Goal: Information Seeking & Learning: Learn about a topic

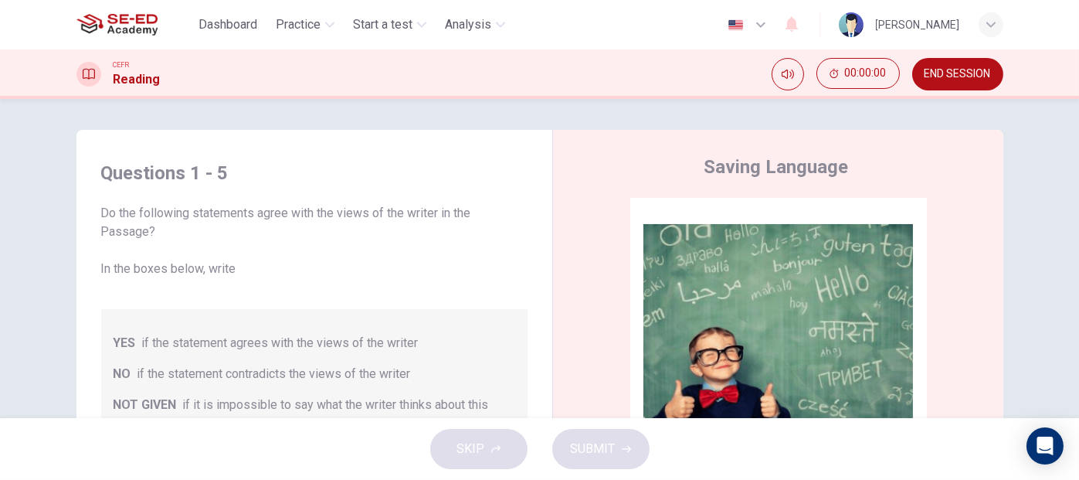
click at [752, 28] on icon "button" at bounding box center [761, 24] width 19 height 19
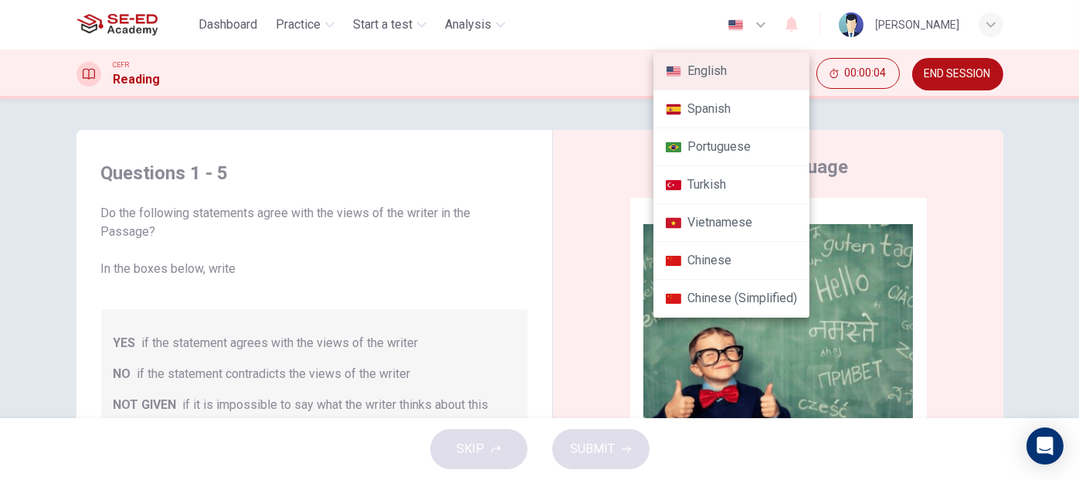
click at [976, 113] on div at bounding box center [539, 240] width 1079 height 480
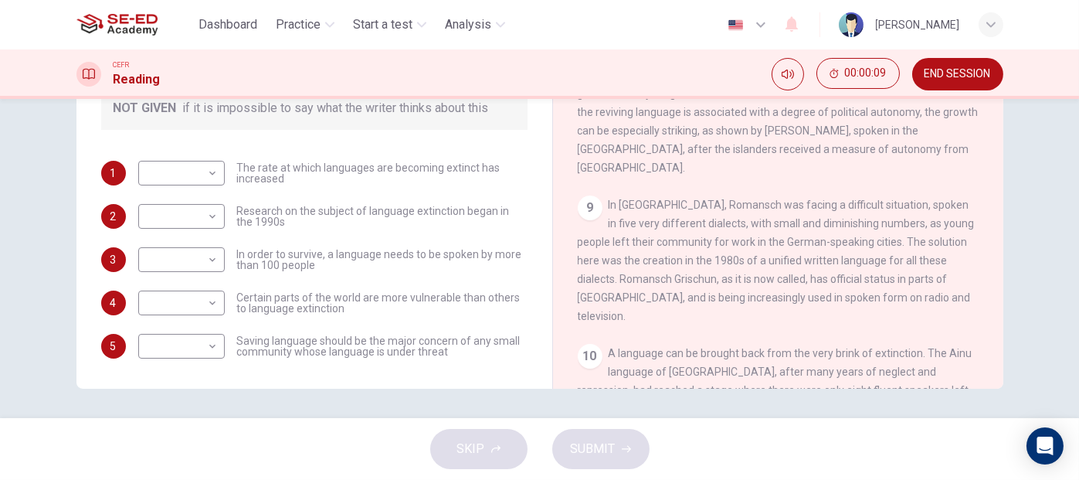
scroll to position [280, 0]
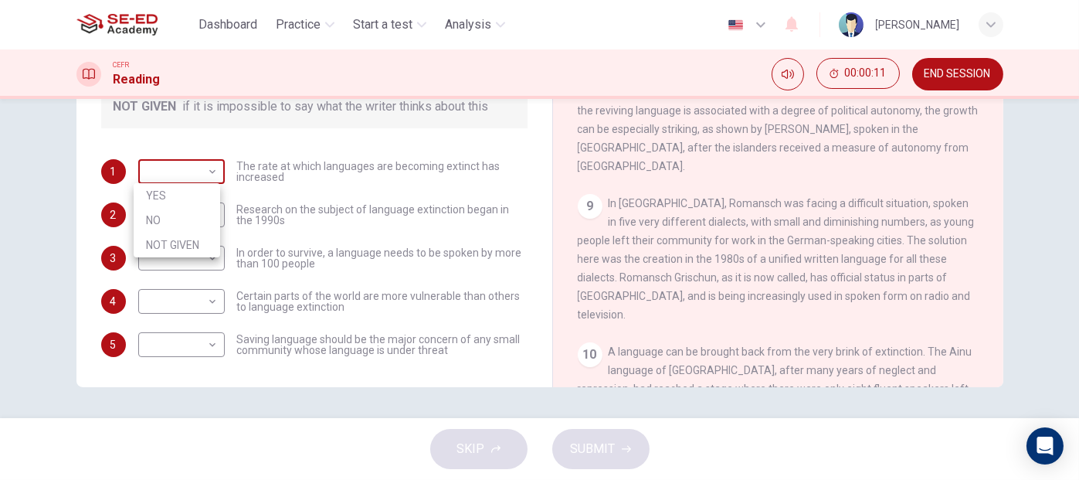
click at [210, 168] on body "This site uses cookies, as explained in our Privacy Policy . If you agree to th…" at bounding box center [539, 240] width 1079 height 480
click at [254, 135] on div at bounding box center [539, 240] width 1079 height 480
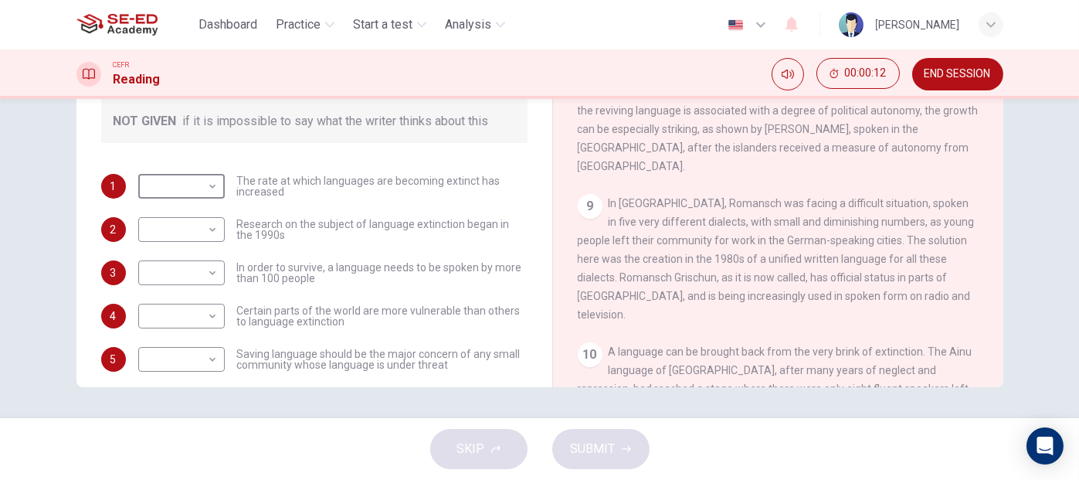
scroll to position [19, 0]
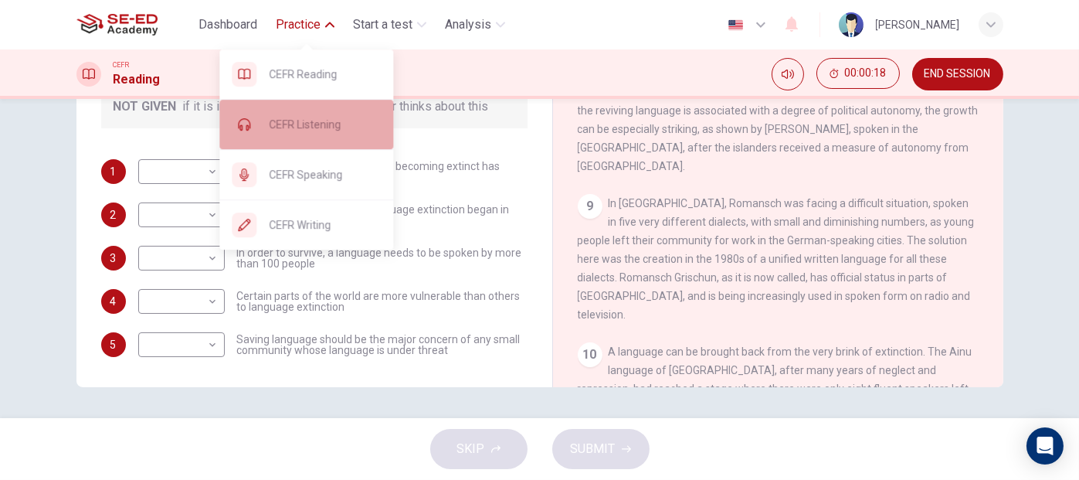
click at [330, 133] on span "CEFR Listening" at bounding box center [325, 124] width 112 height 19
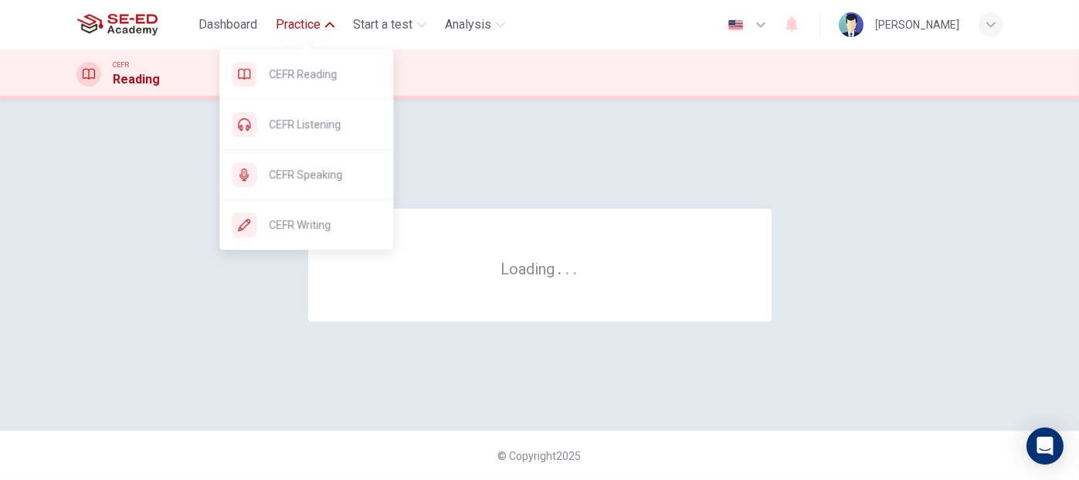
scroll to position [0, 0]
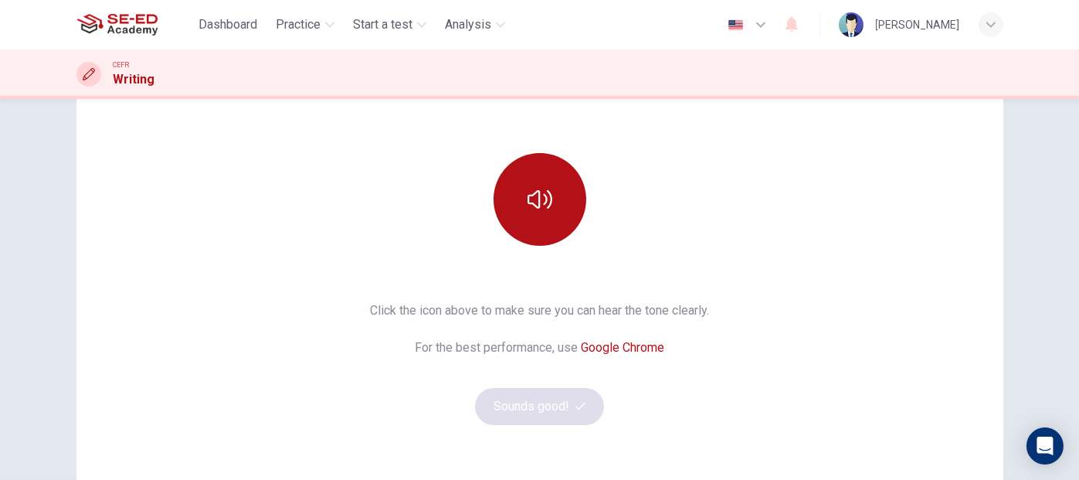
scroll to position [154, 0]
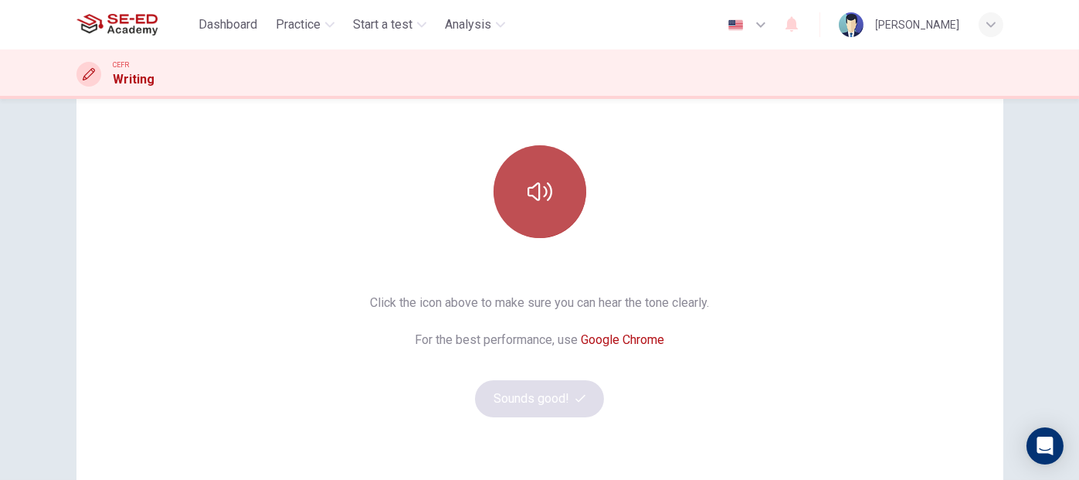
click at [528, 185] on icon "button" at bounding box center [540, 191] width 25 height 25
click at [535, 195] on icon "button" at bounding box center [540, 191] width 25 height 19
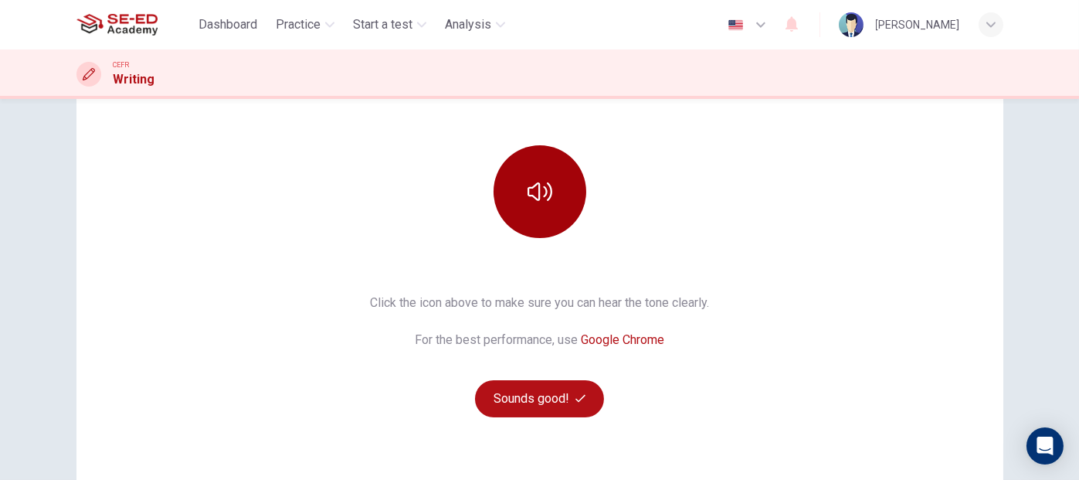
click at [552, 186] on button "button" at bounding box center [540, 191] width 93 height 93
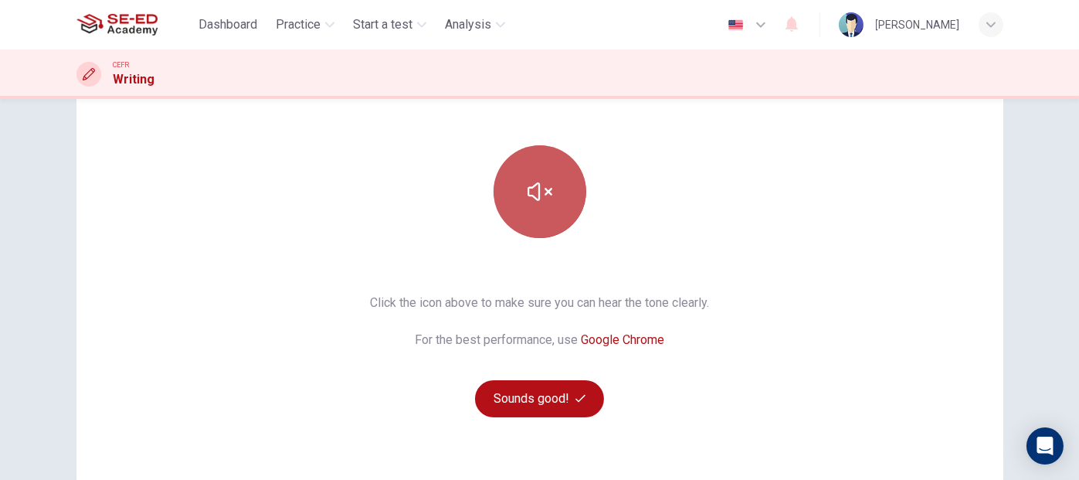
click at [548, 189] on icon "button" at bounding box center [540, 191] width 25 height 25
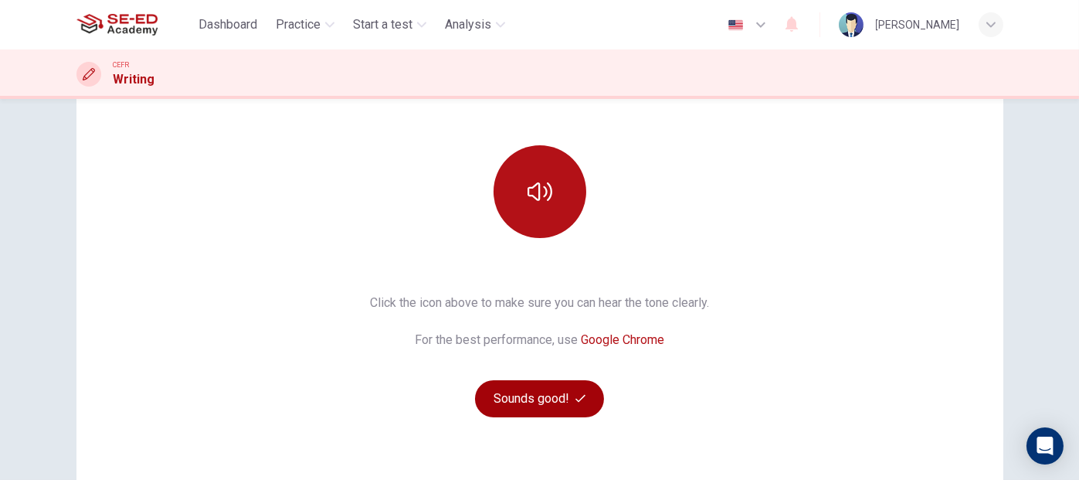
click at [549, 398] on button "Sounds good!" at bounding box center [540, 398] width 130 height 37
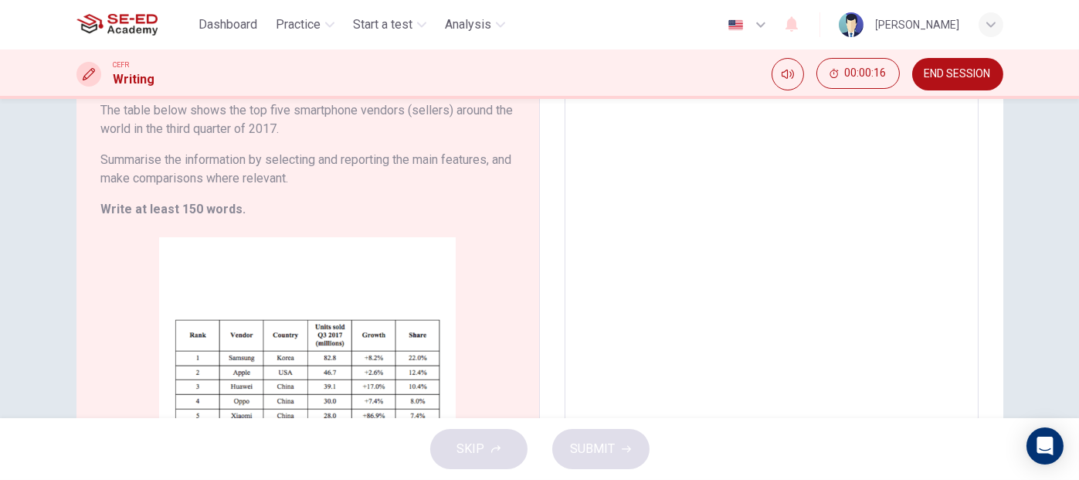
scroll to position [232, 0]
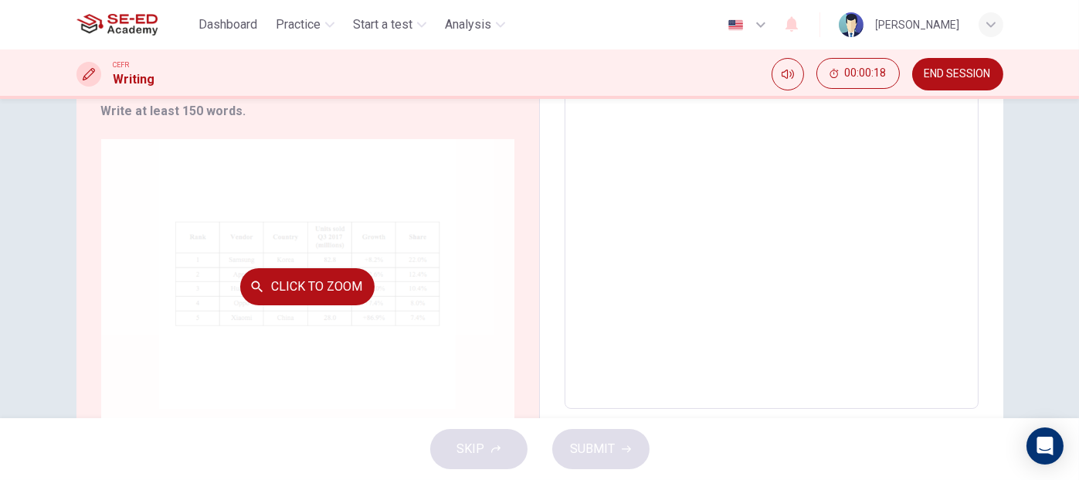
click at [331, 287] on button "Click to Zoom" at bounding box center [307, 286] width 134 height 37
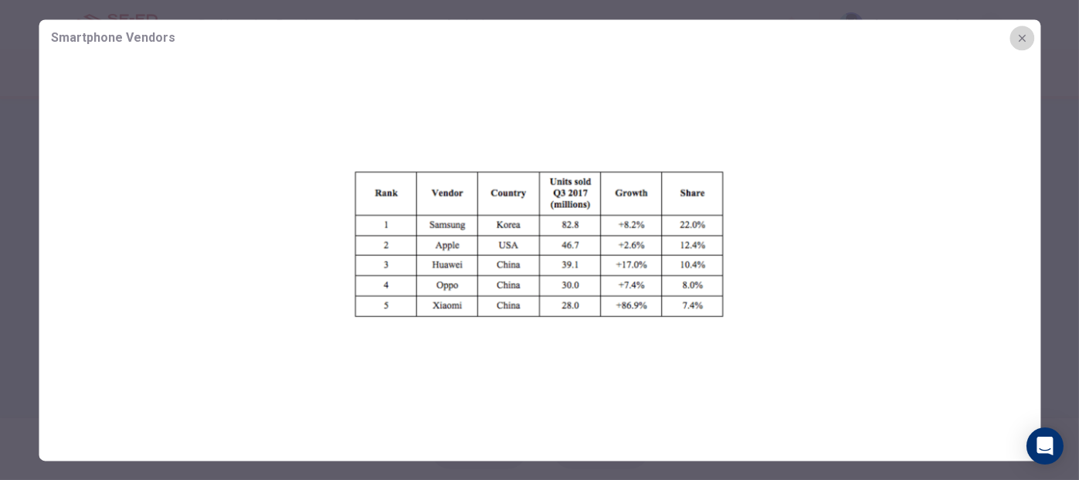
click at [1024, 35] on icon "button" at bounding box center [1021, 37] width 7 height 7
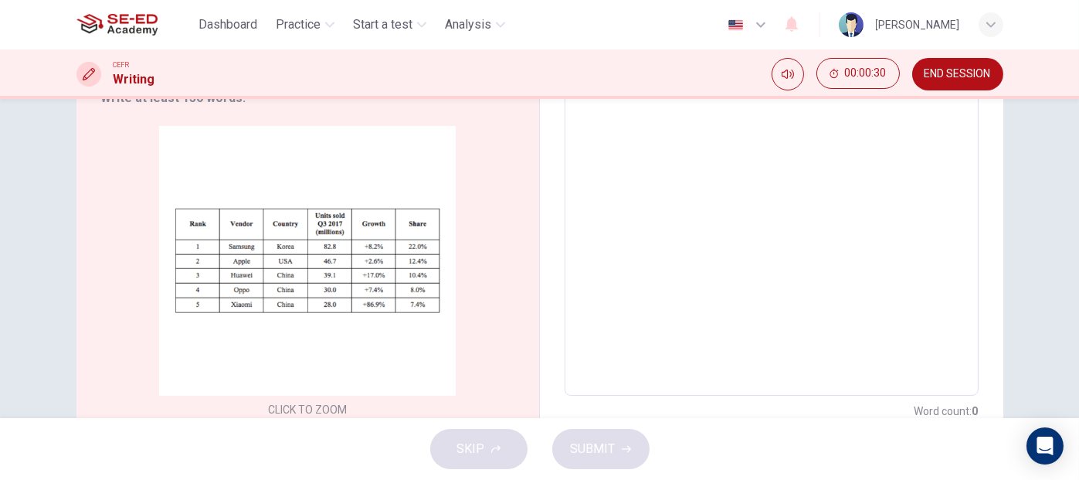
scroll to position [0, 0]
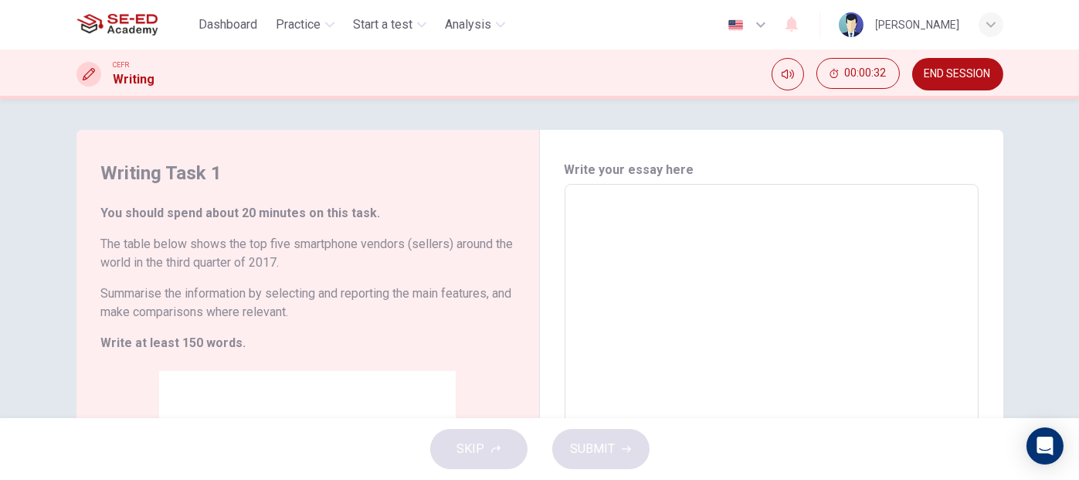
click at [960, 80] on span "END SESSION" at bounding box center [958, 74] width 66 height 12
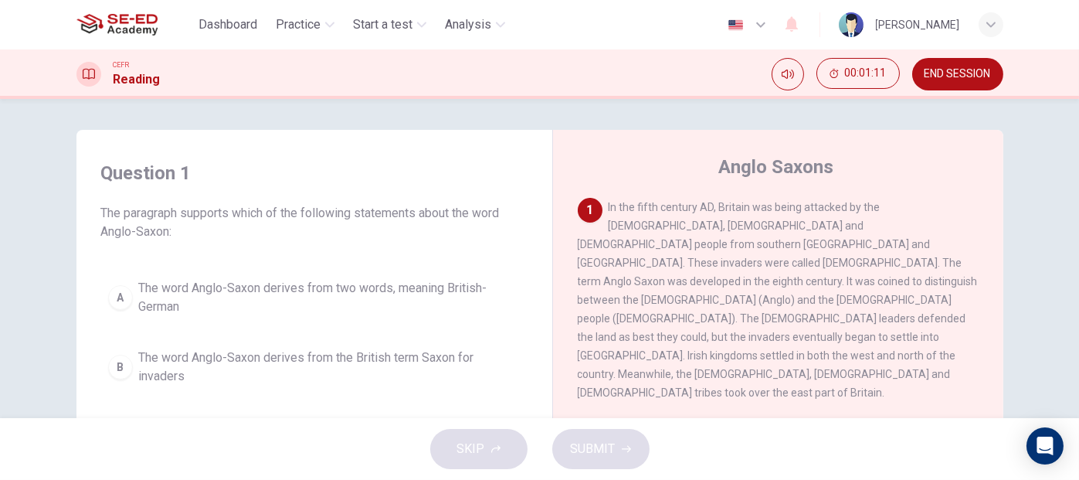
drag, startPoint x: 759, startPoint y: 267, endPoint x: 815, endPoint y: 267, distance: 55.6
click at [815, 267] on span "In the fifth century AD, Britain was being attacked by the Irish, Pict and Germ…" at bounding box center [778, 300] width 400 height 198
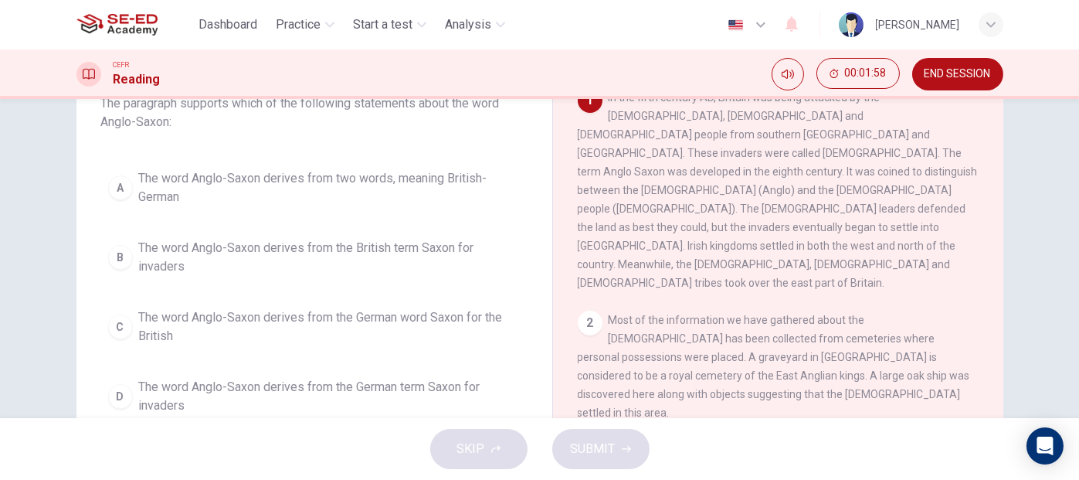
scroll to position [77, 0]
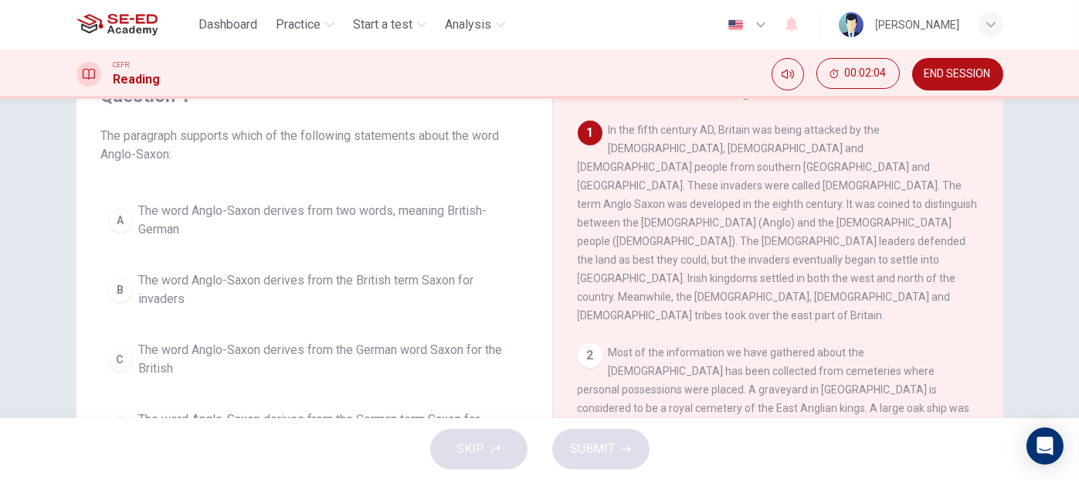
click at [181, 213] on span "The word Anglo-Saxon derives from two words, meaning British-German" at bounding box center [330, 220] width 382 height 37
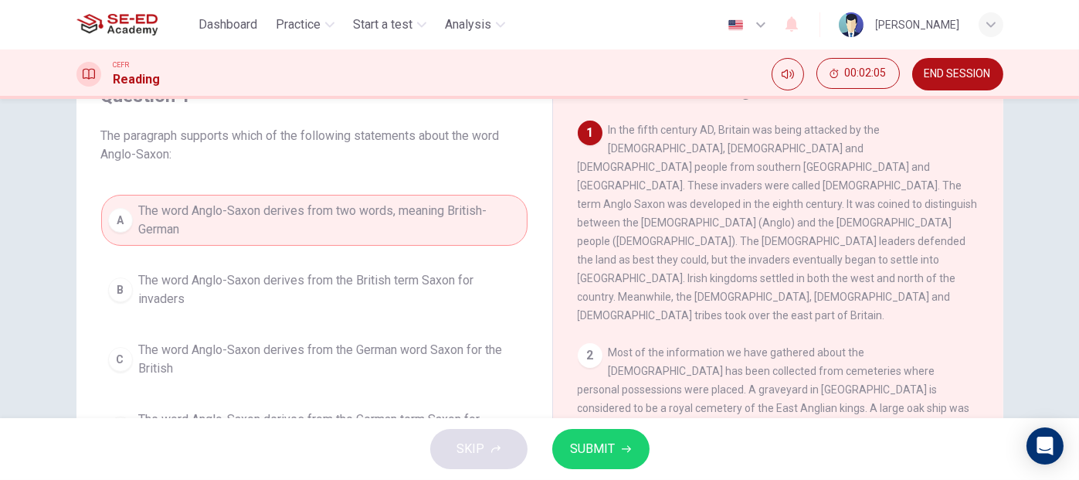
click at [601, 448] on span "SUBMIT" at bounding box center [593, 449] width 45 height 22
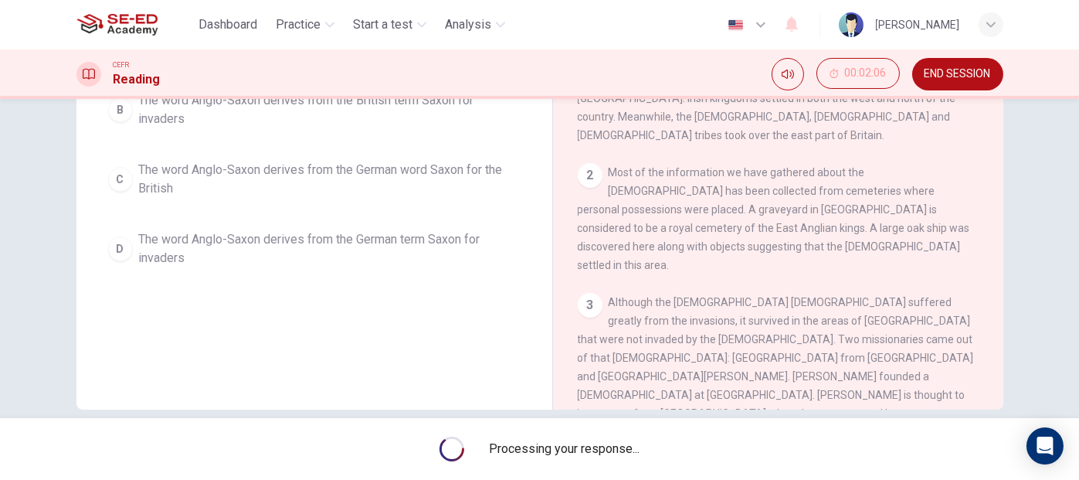
scroll to position [280, 0]
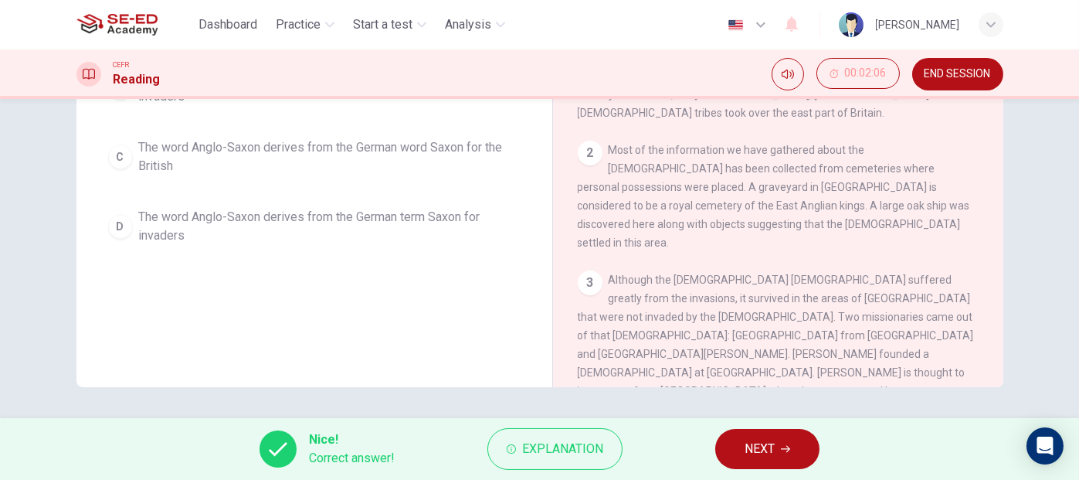
click at [793, 454] on button "NEXT" at bounding box center [767, 449] width 104 height 40
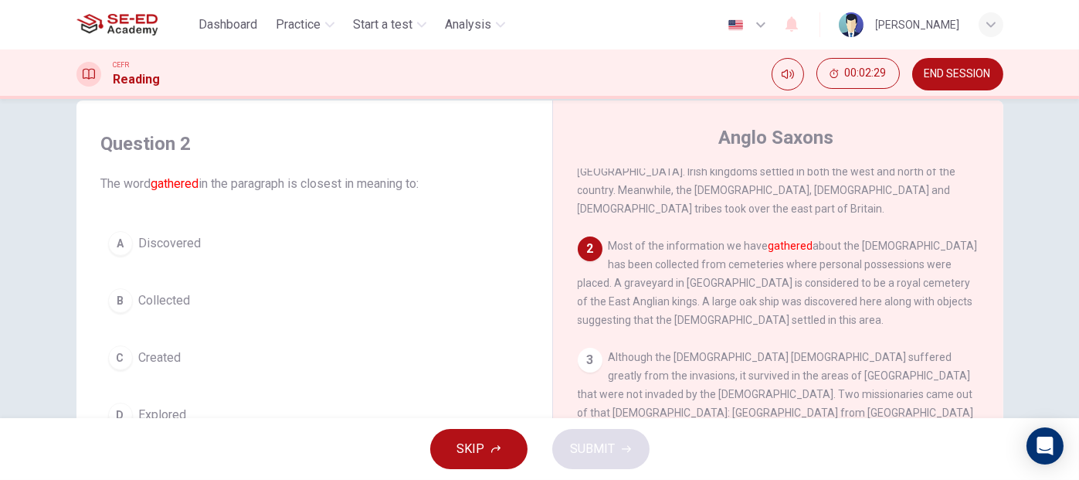
scroll to position [107, 0]
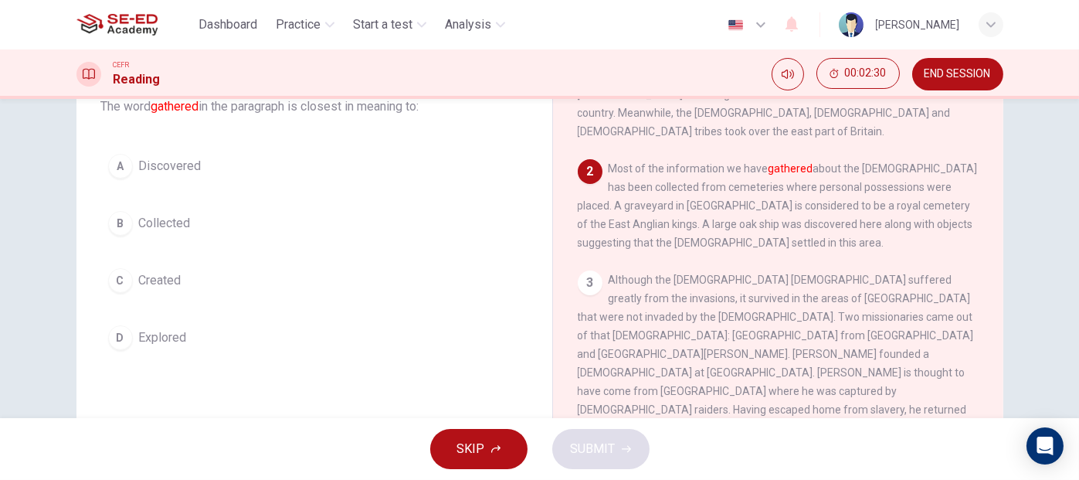
click at [167, 328] on span "Explored" at bounding box center [163, 337] width 48 height 19
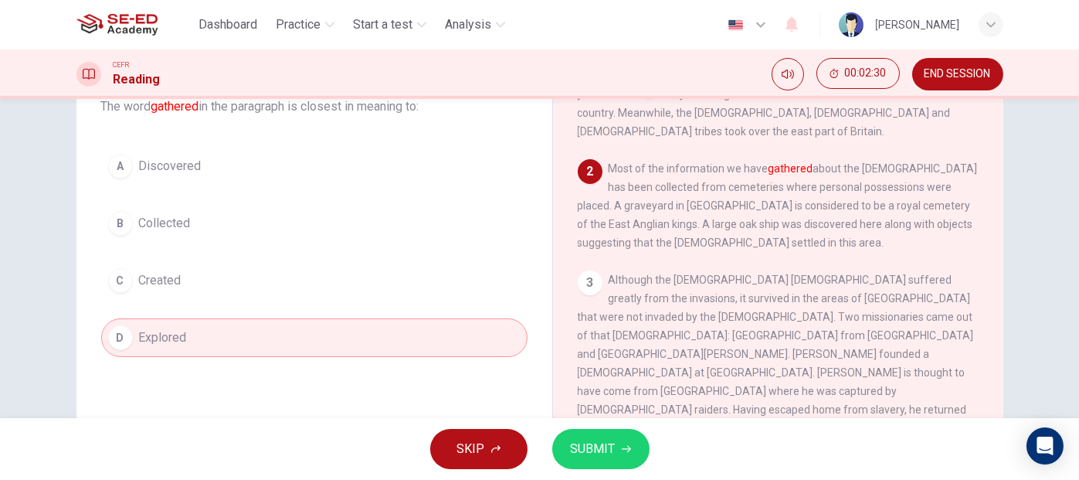
click at [606, 448] on span "SUBMIT" at bounding box center [593, 449] width 45 height 22
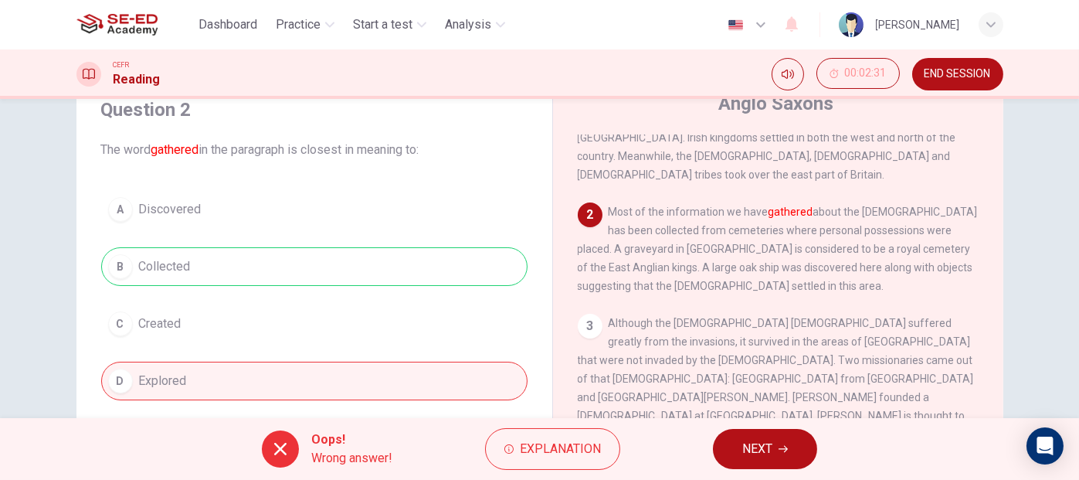
scroll to position [29, 0]
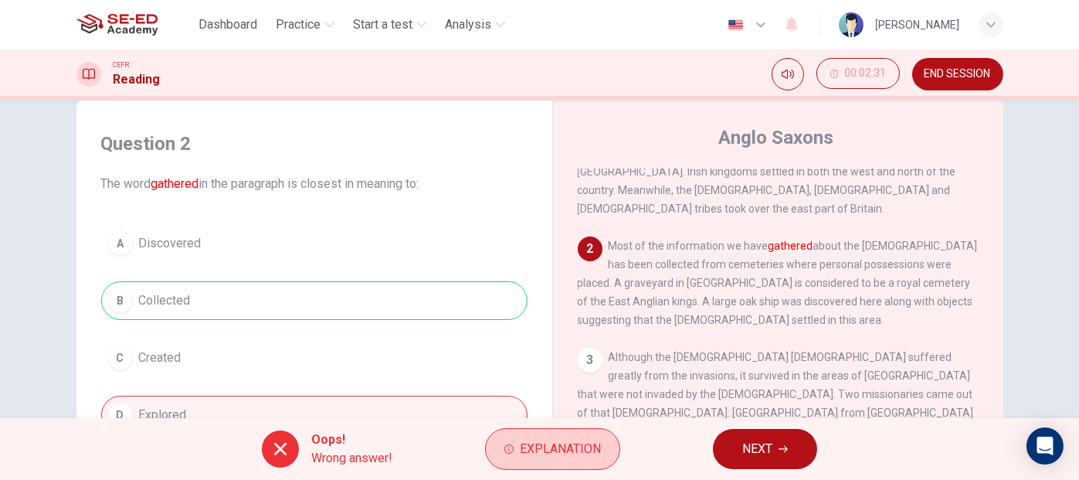
click at [547, 438] on span "Explanation" at bounding box center [560, 449] width 81 height 22
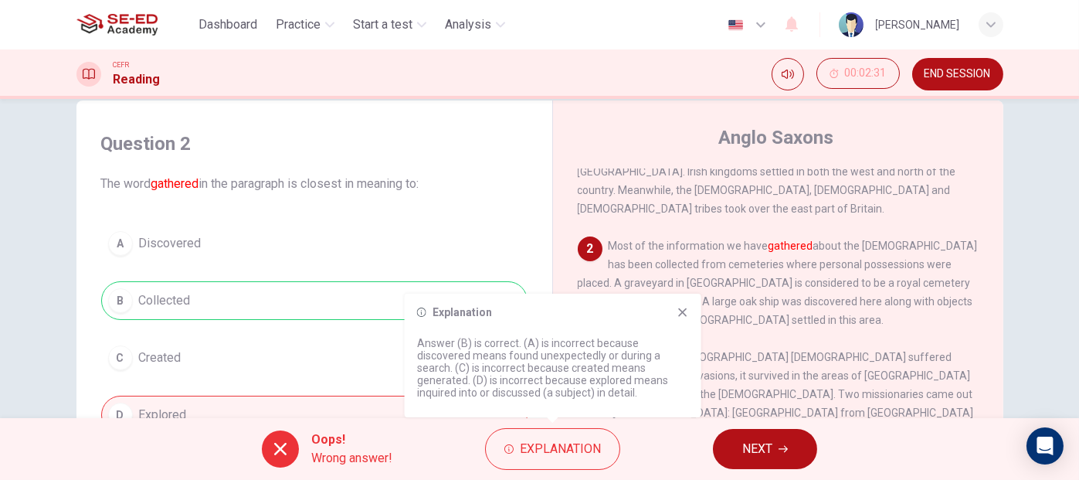
click at [675, 315] on div "Explanation" at bounding box center [553, 312] width 272 height 12
click at [688, 311] on icon at bounding box center [683, 312] width 12 height 12
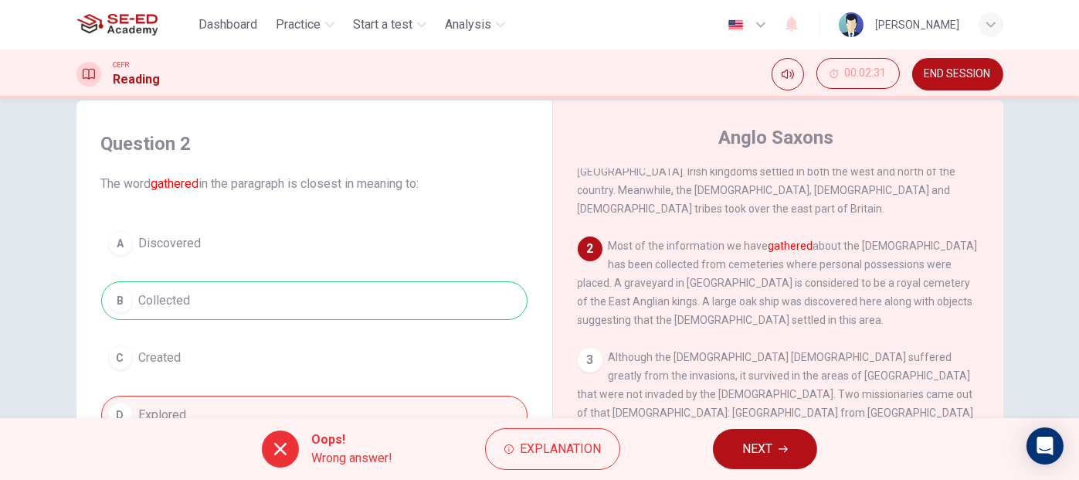
scroll to position [184, 0]
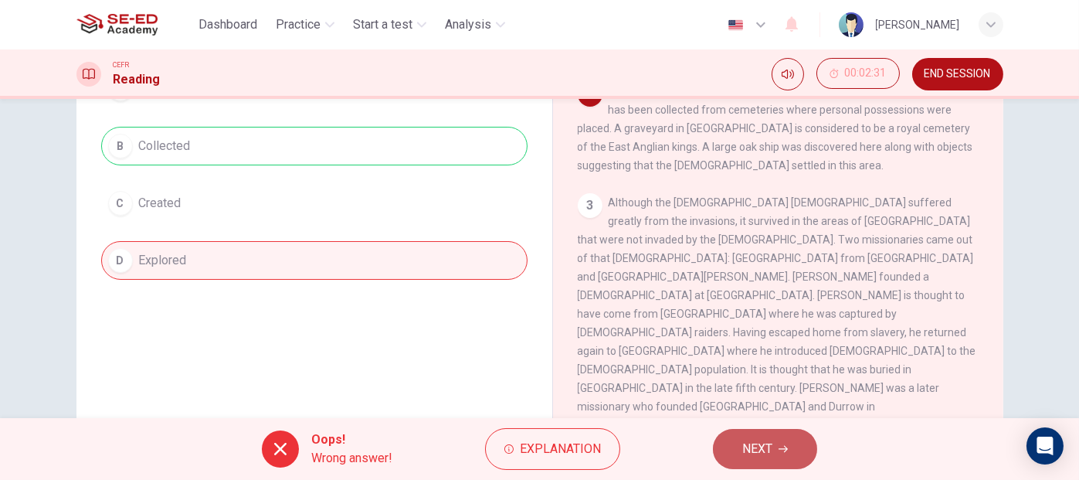
click at [749, 448] on span "NEXT" at bounding box center [757, 449] width 30 height 22
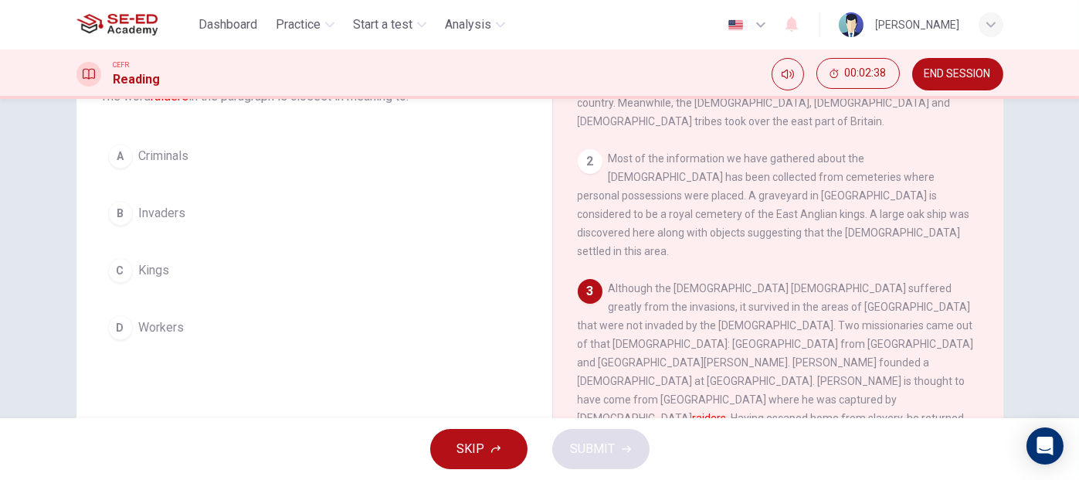
scroll to position [154, 0]
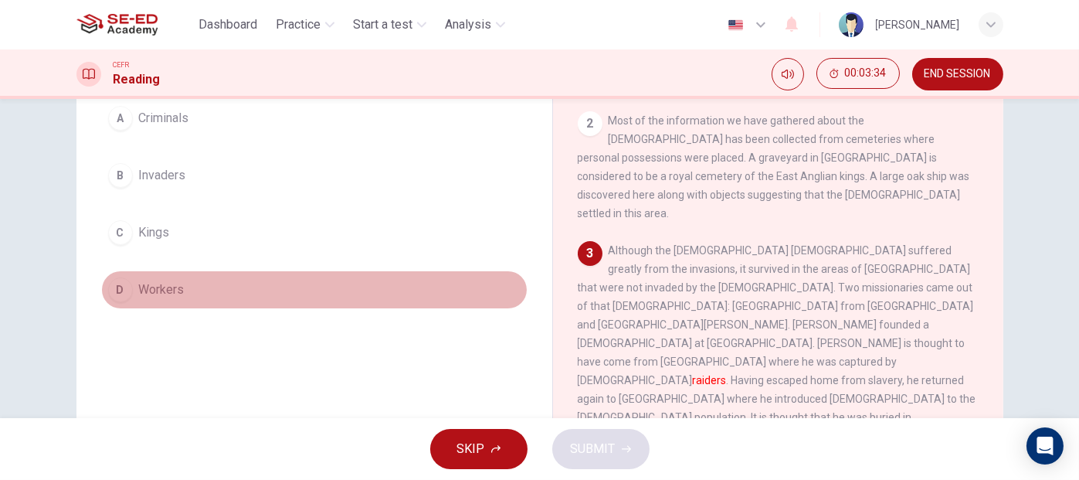
click at [171, 294] on span "Workers" at bounding box center [162, 289] width 46 height 19
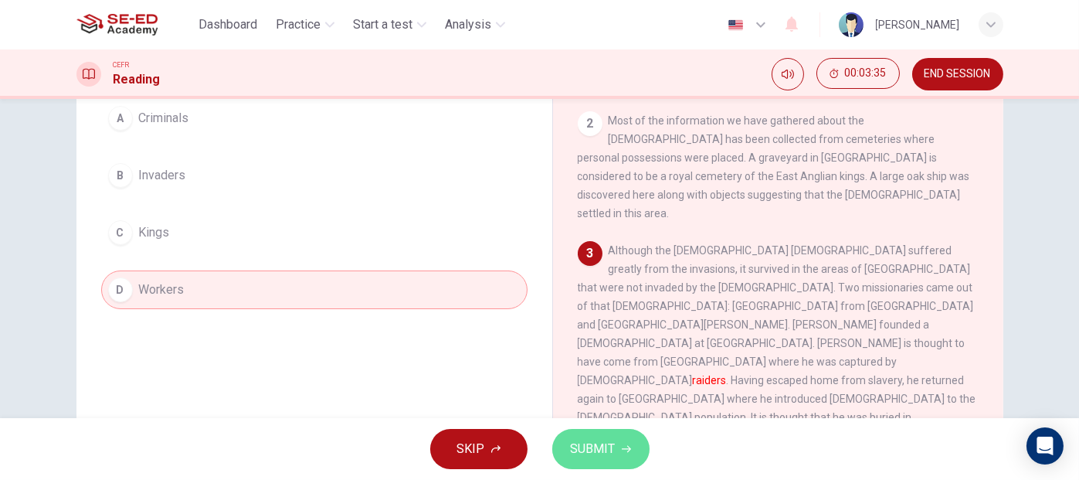
click at [612, 457] on span "SUBMIT" at bounding box center [593, 449] width 45 height 22
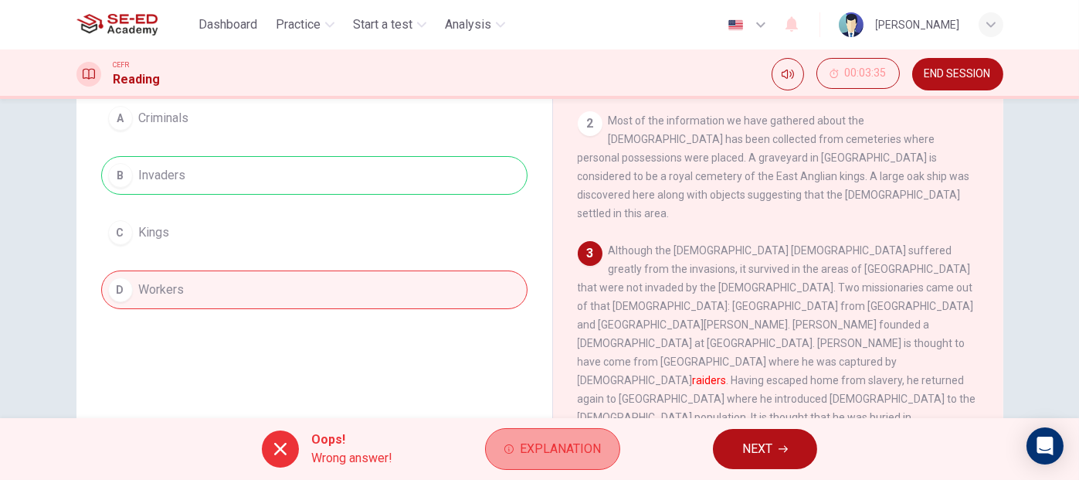
click at [552, 450] on span "Explanation" at bounding box center [560, 449] width 81 height 22
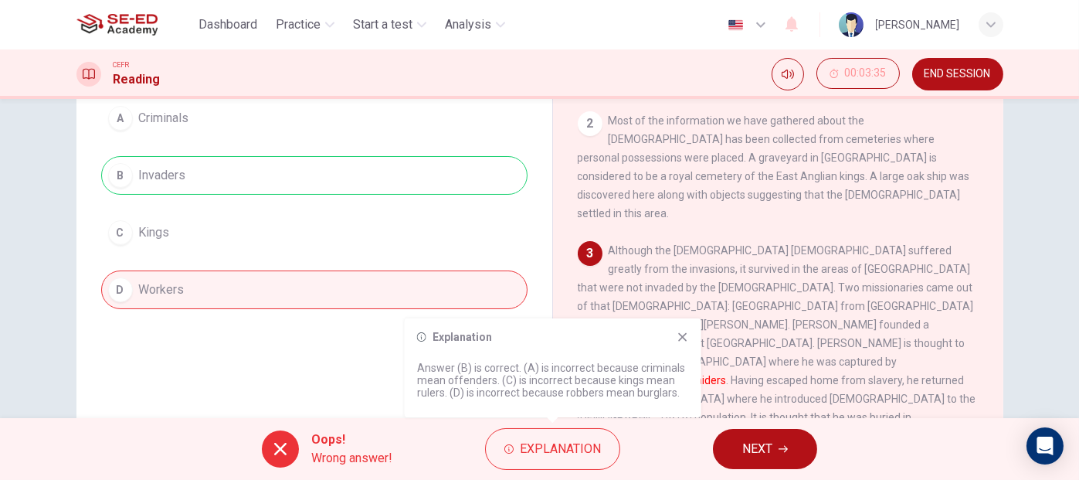
click at [753, 444] on span "NEXT" at bounding box center [757, 449] width 30 height 22
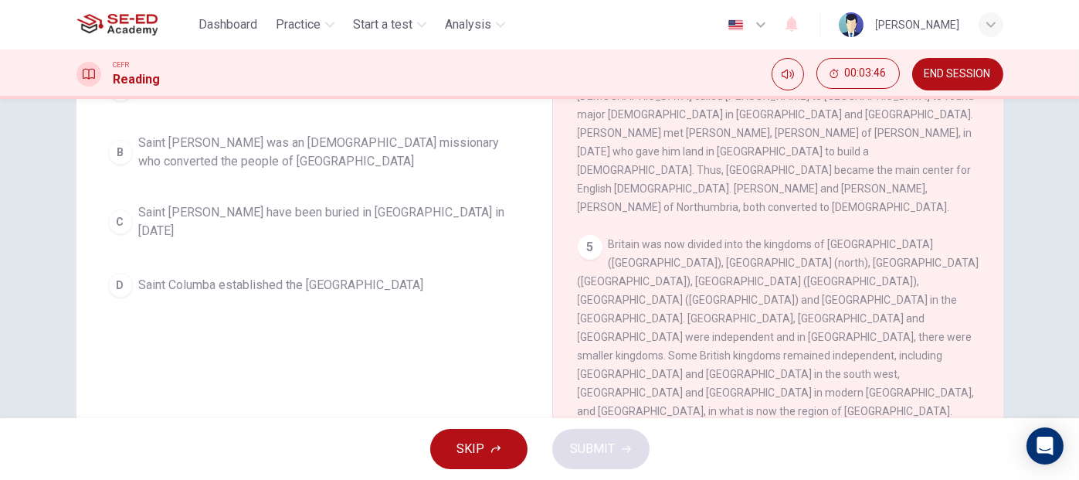
scroll to position [634, 0]
click at [960, 77] on span "END SESSION" at bounding box center [958, 74] width 66 height 12
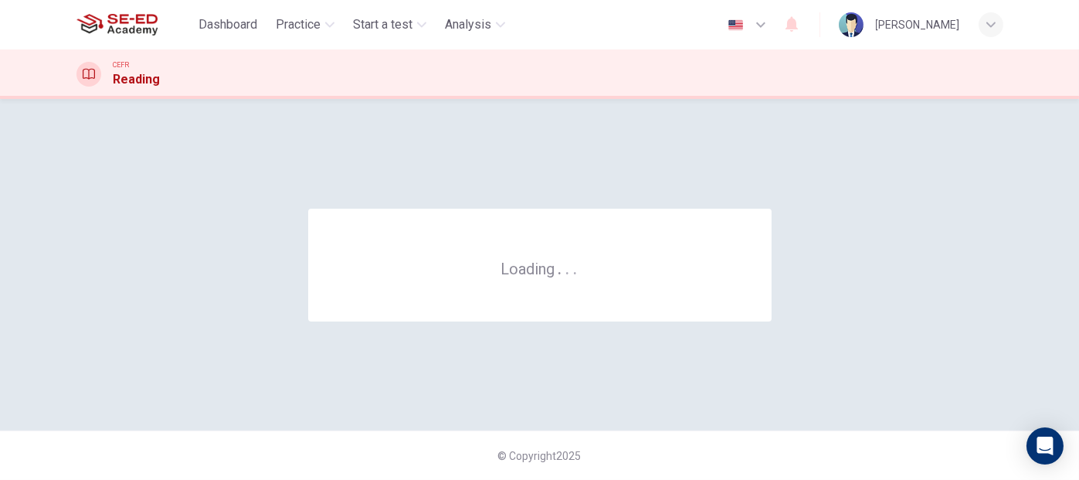
scroll to position [0, 0]
